Goal: Task Accomplishment & Management: Complete application form

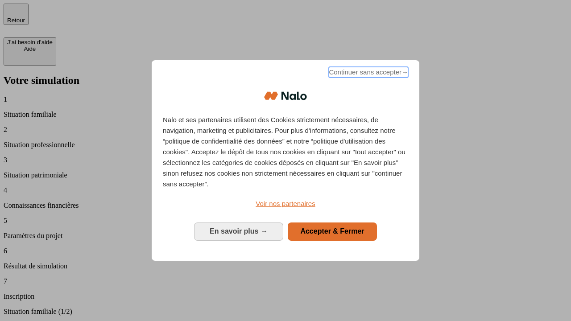
click at [368, 74] on span "Continuer sans accepter →" at bounding box center [368, 72] width 79 height 11
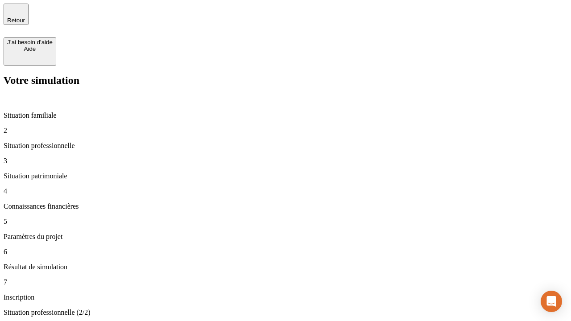
type input "30 000"
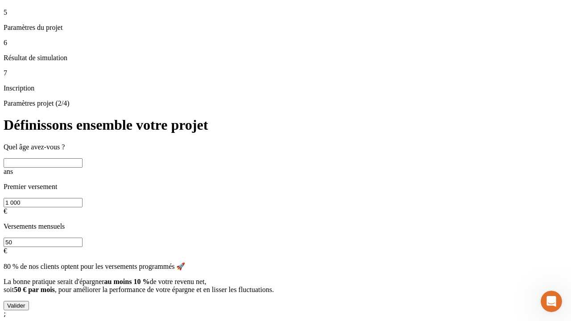
scroll to position [9, 0]
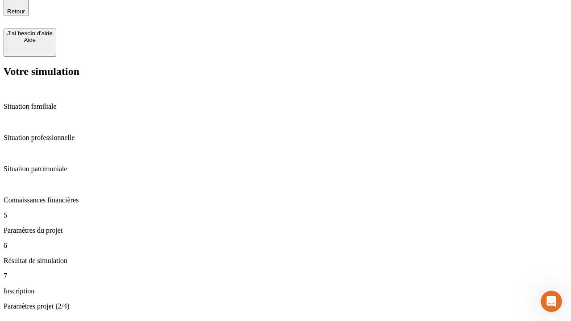
type input "25"
type input "1 000"
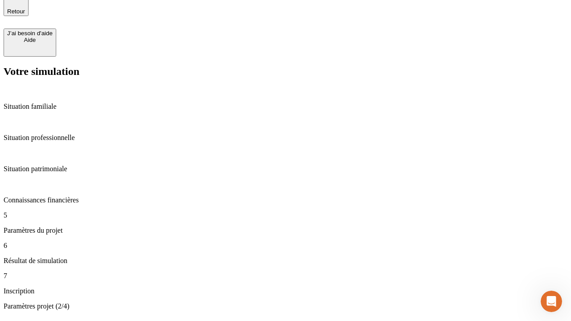
type input "640"
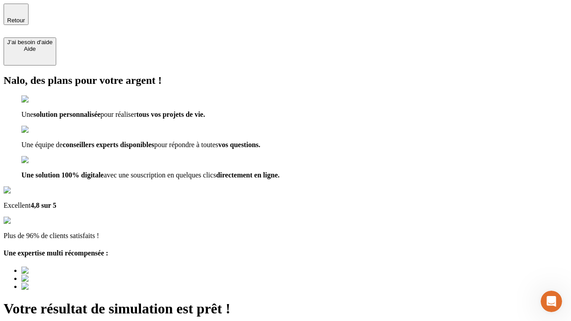
type input "[EMAIL_ADDRESS][PERSON_NAME][DOMAIN_NAME]"
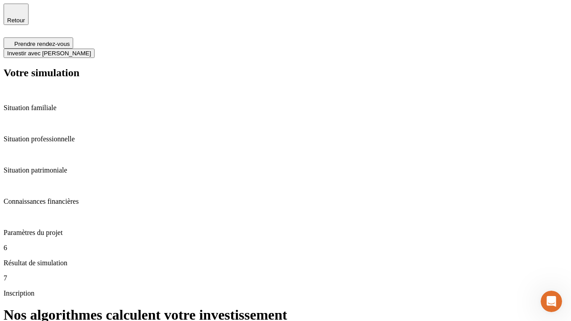
scroll to position [4, 0]
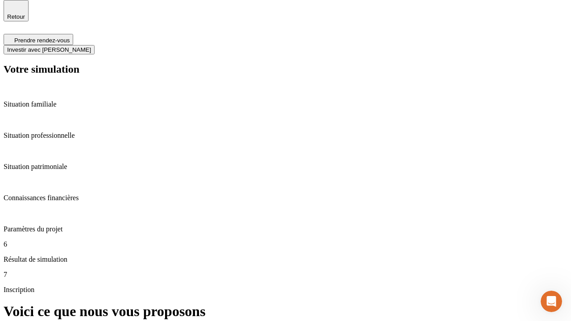
click at [91, 46] on span "Investir avec [PERSON_NAME]" at bounding box center [49, 49] width 84 height 7
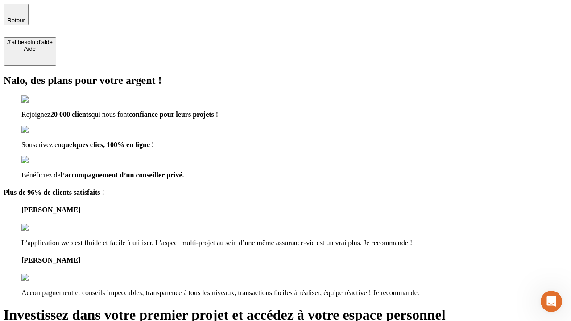
type input "[PERSON_NAME][EMAIL_ADDRESS][DOMAIN_NAME]"
